Goal: Transaction & Acquisition: Obtain resource

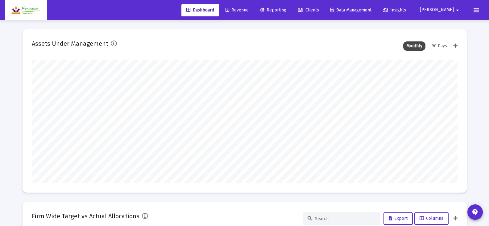
scroll to position [123, 229]
type input "[DATE]"
type input "[EMAIL_ADDRESS][DOMAIN_NAME]"
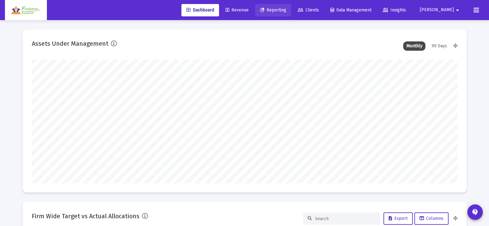
click at [286, 12] on span "Reporting" at bounding box center [273, 9] width 26 height 5
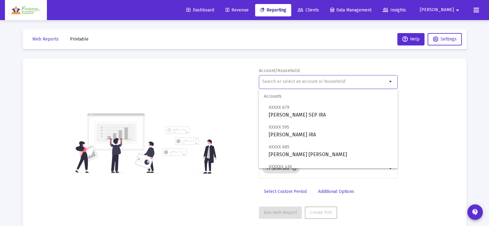
click at [340, 83] on input "text" at bounding box center [324, 81] width 125 height 5
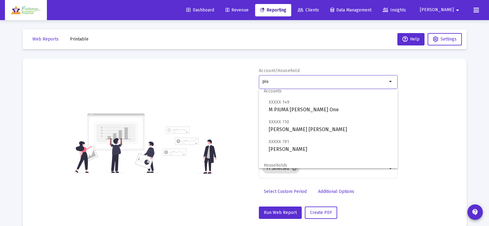
scroll to position [25, 0]
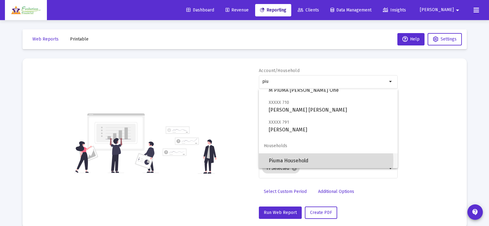
click at [307, 160] on span "Piuma Household" at bounding box center [331, 160] width 124 height 15
type input "Piuma Household"
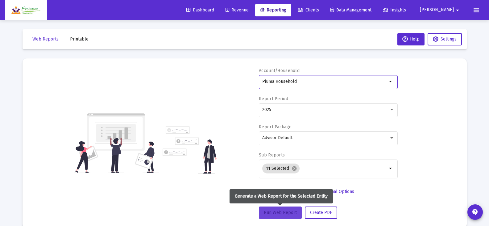
click at [283, 212] on span "Run Web Report" at bounding box center [280, 212] width 33 height 5
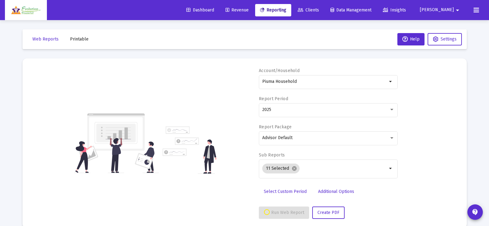
select select "View all"
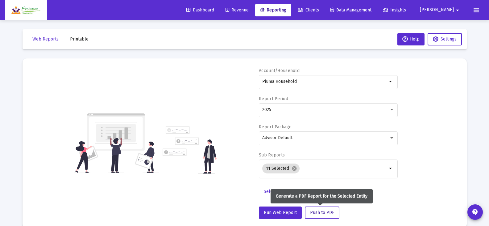
click at [318, 213] on span "Push to PDF" at bounding box center [322, 212] width 24 height 5
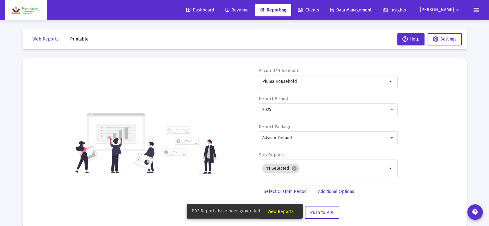
click at [282, 211] on span "View Reports" at bounding box center [281, 211] width 26 height 5
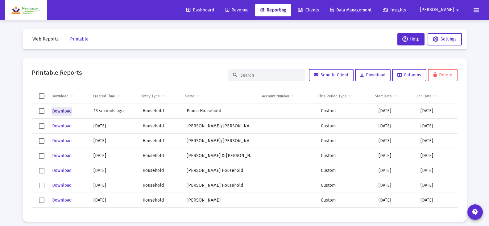
click at [66, 111] on span "Download" at bounding box center [61, 110] width 19 height 5
click at [48, 39] on span "Web Reports" at bounding box center [45, 38] width 26 height 5
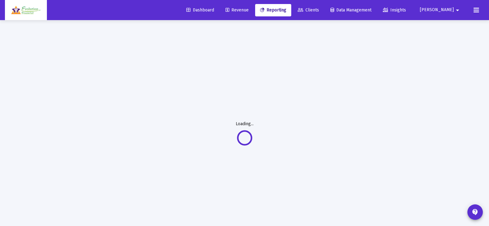
select select "View all"
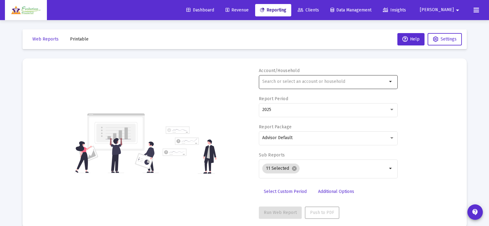
scroll to position [78, 0]
click at [373, 87] on div at bounding box center [324, 81] width 125 height 15
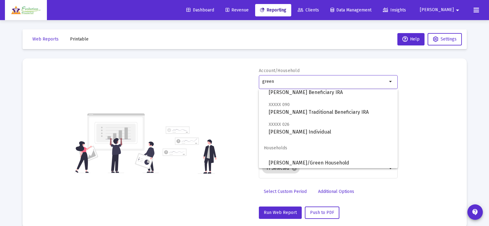
scroll to position [153, 0]
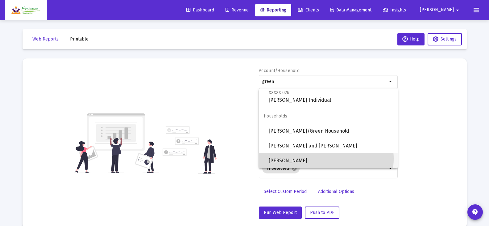
click at [320, 158] on span "[PERSON_NAME]" at bounding box center [331, 160] width 124 height 15
type input "[PERSON_NAME]"
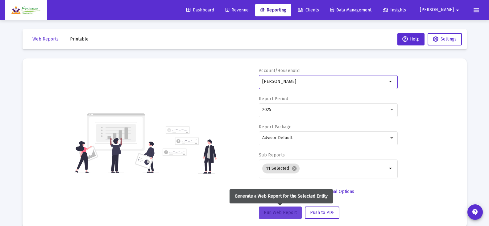
click at [290, 211] on span "Run Web Report" at bounding box center [280, 212] width 33 height 5
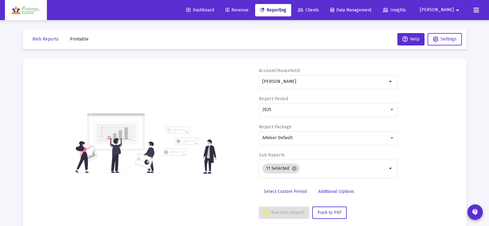
select select "View all"
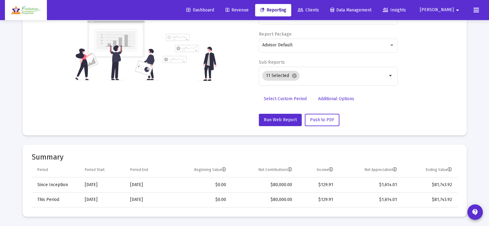
scroll to position [0, 0]
